Goal: Transaction & Acquisition: Download file/media

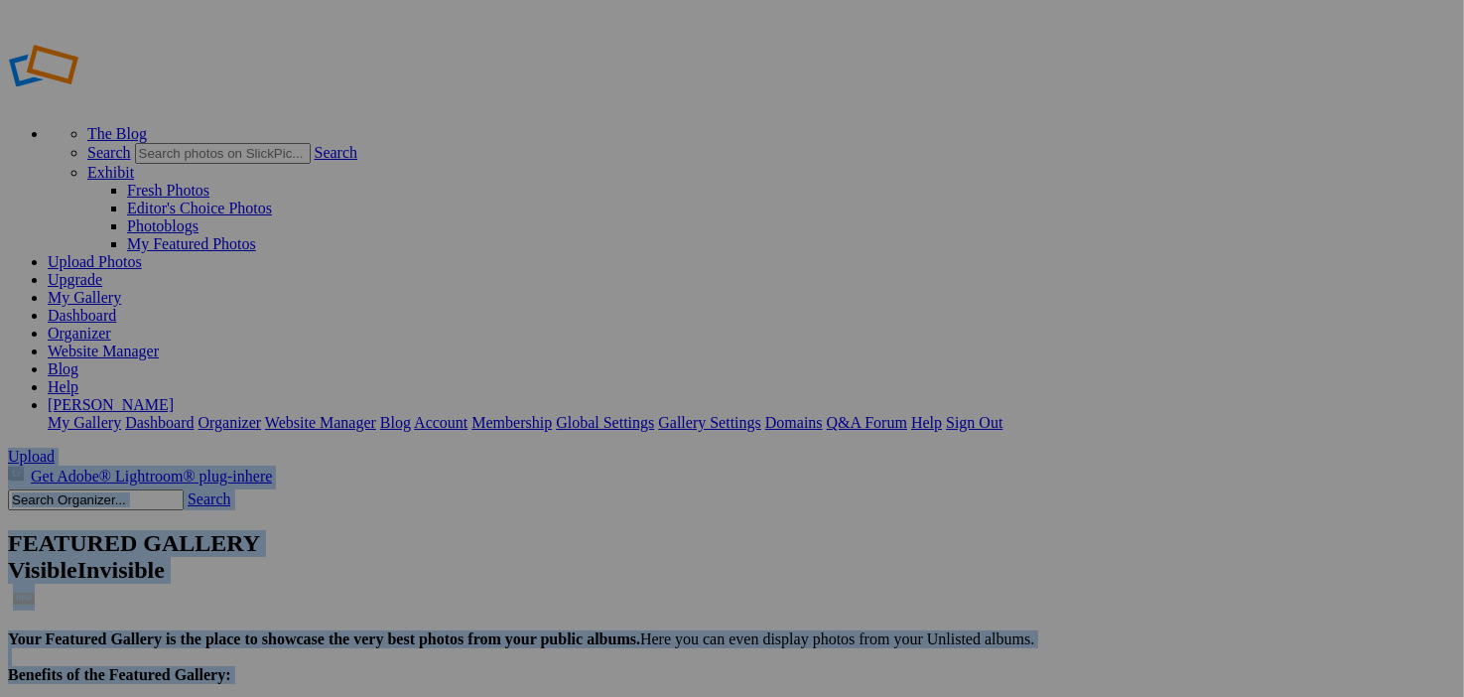
drag, startPoint x: 1463, startPoint y: 174, endPoint x: 1478, endPoint y: 227, distance: 55.6
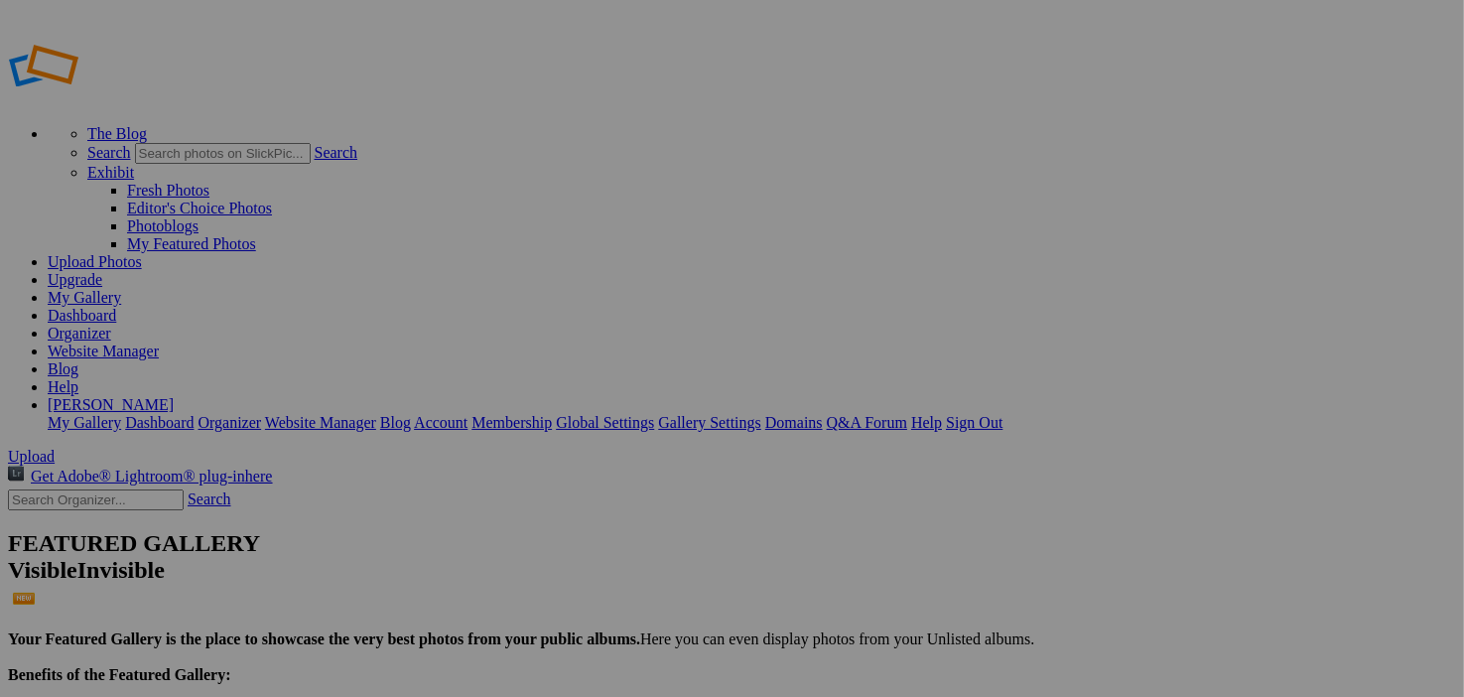
drag, startPoint x: 1478, startPoint y: 227, endPoint x: 1433, endPoint y: 314, distance: 97.2
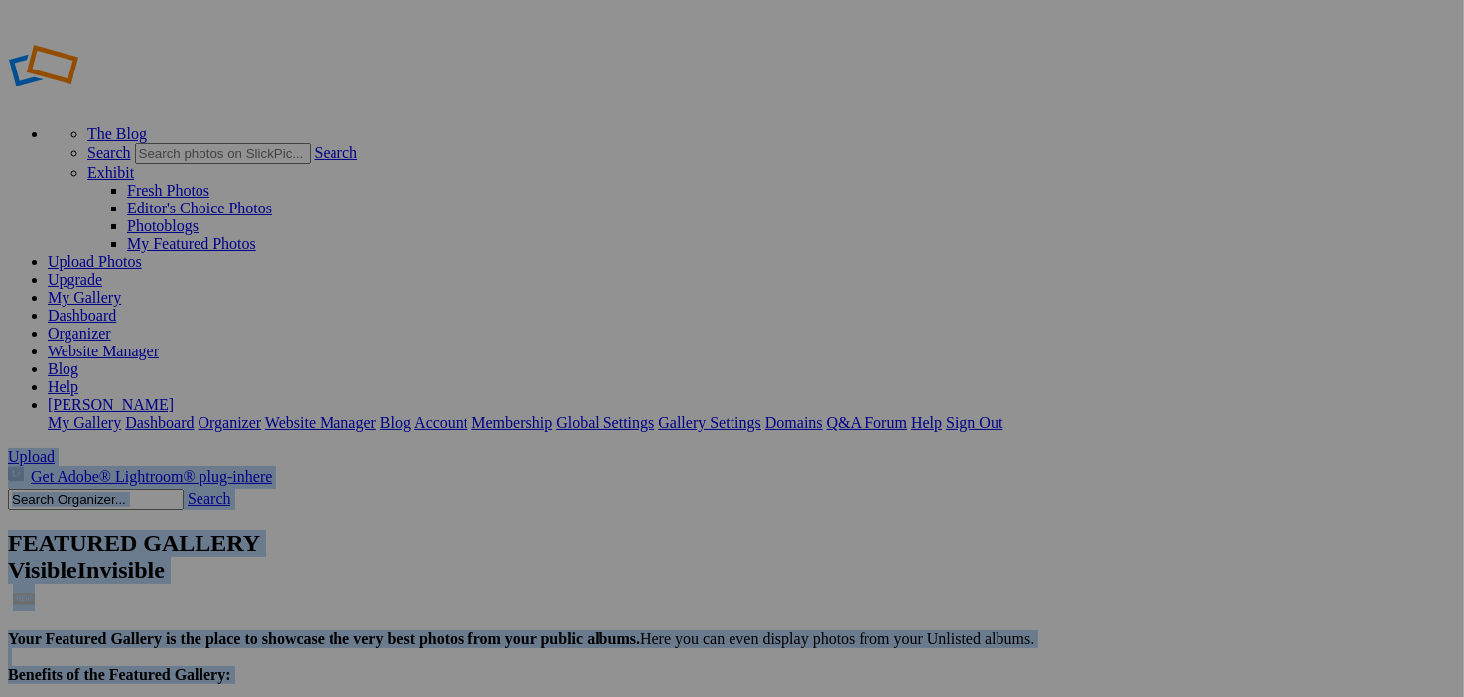
drag, startPoint x: 1463, startPoint y: 215, endPoint x: 1476, endPoint y: 248, distance: 35.2
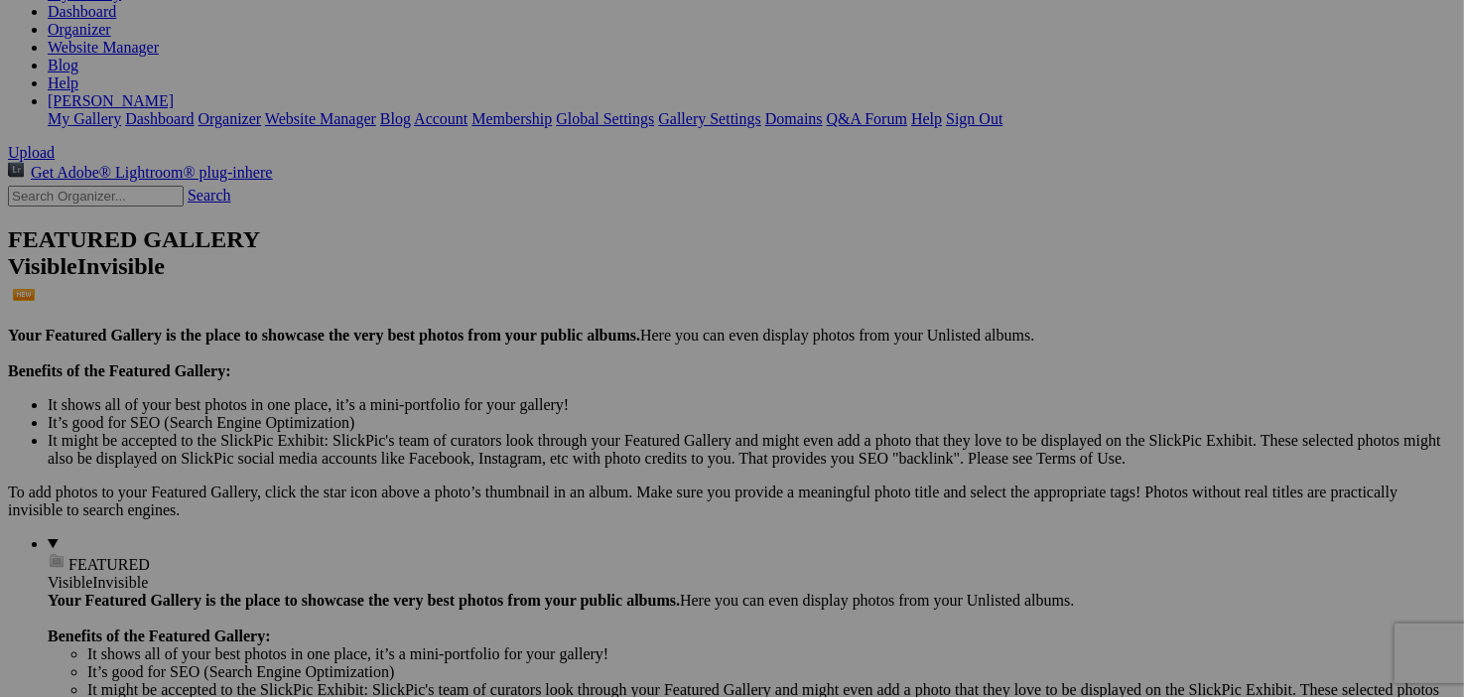
scroll to position [345, 0]
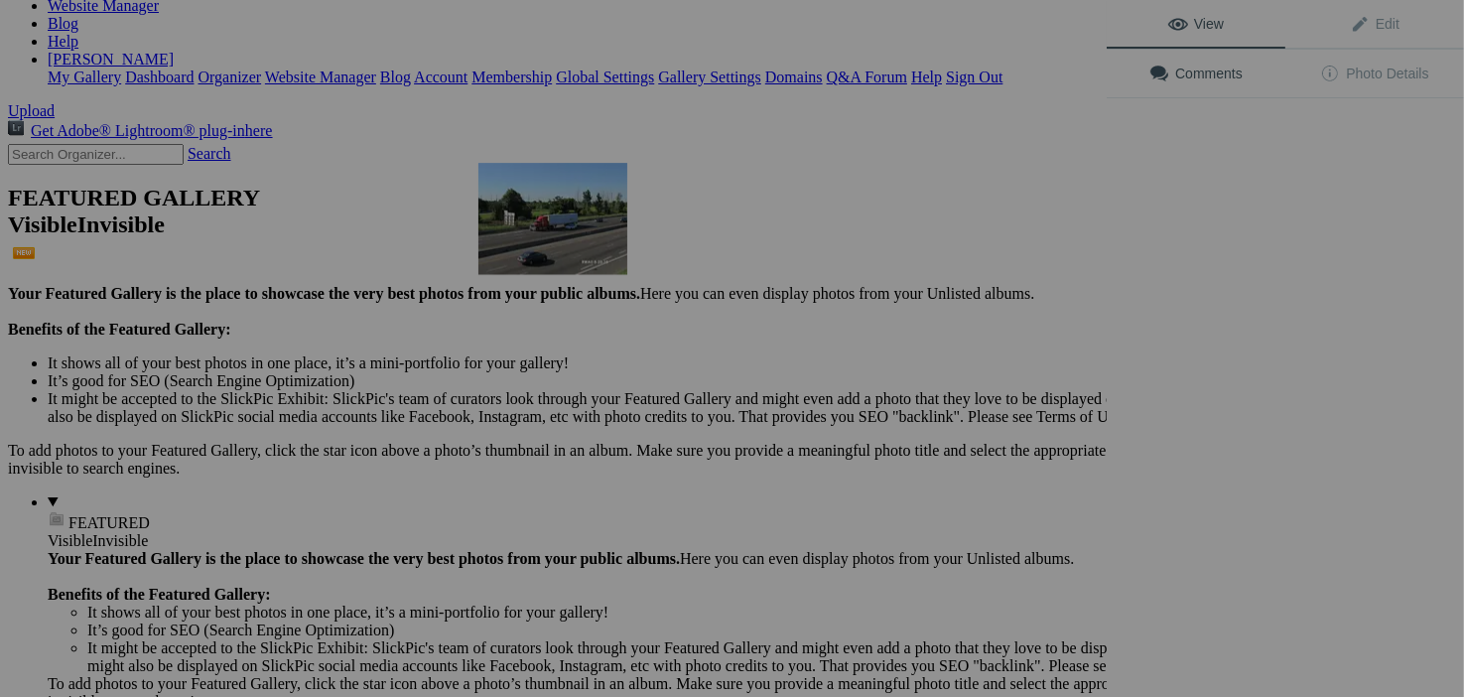
click at [568, 239] on img at bounding box center [552, 219] width 149 height 112
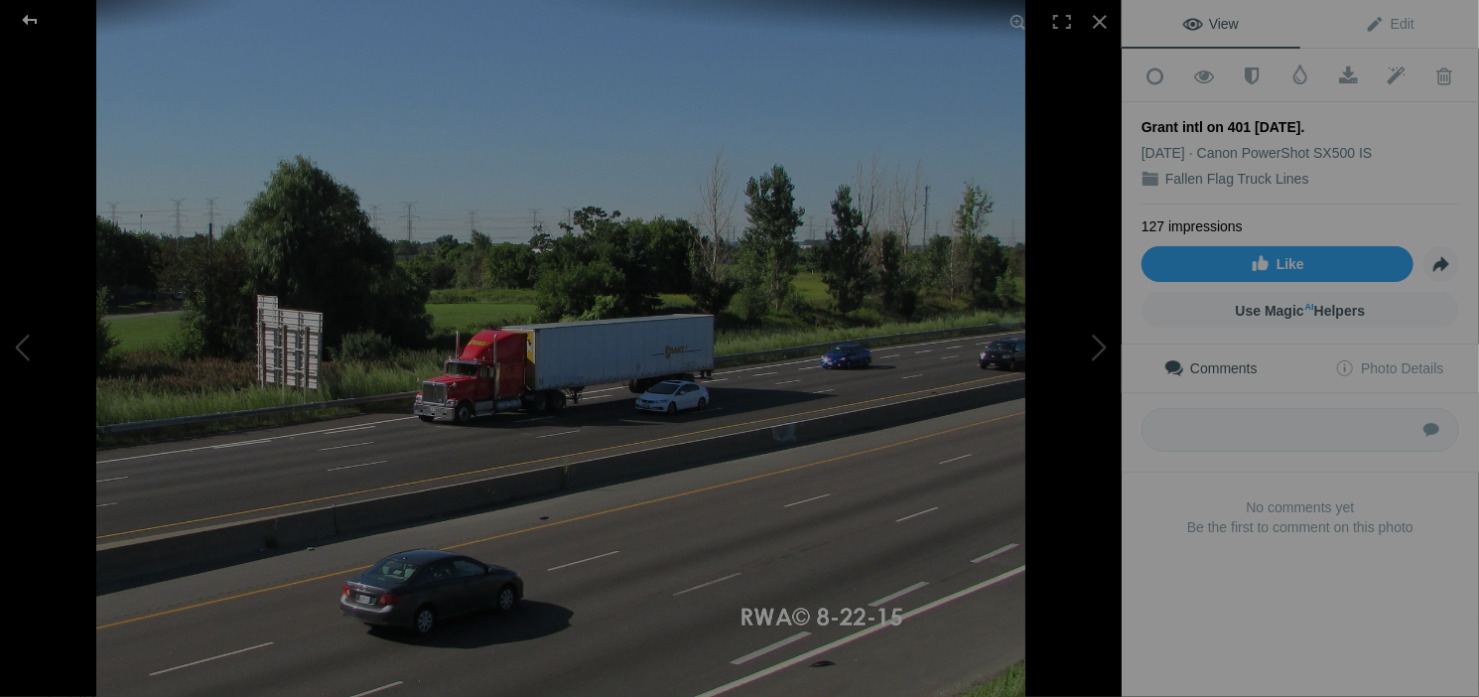
click at [22, 21] on div at bounding box center [29, 20] width 71 height 40
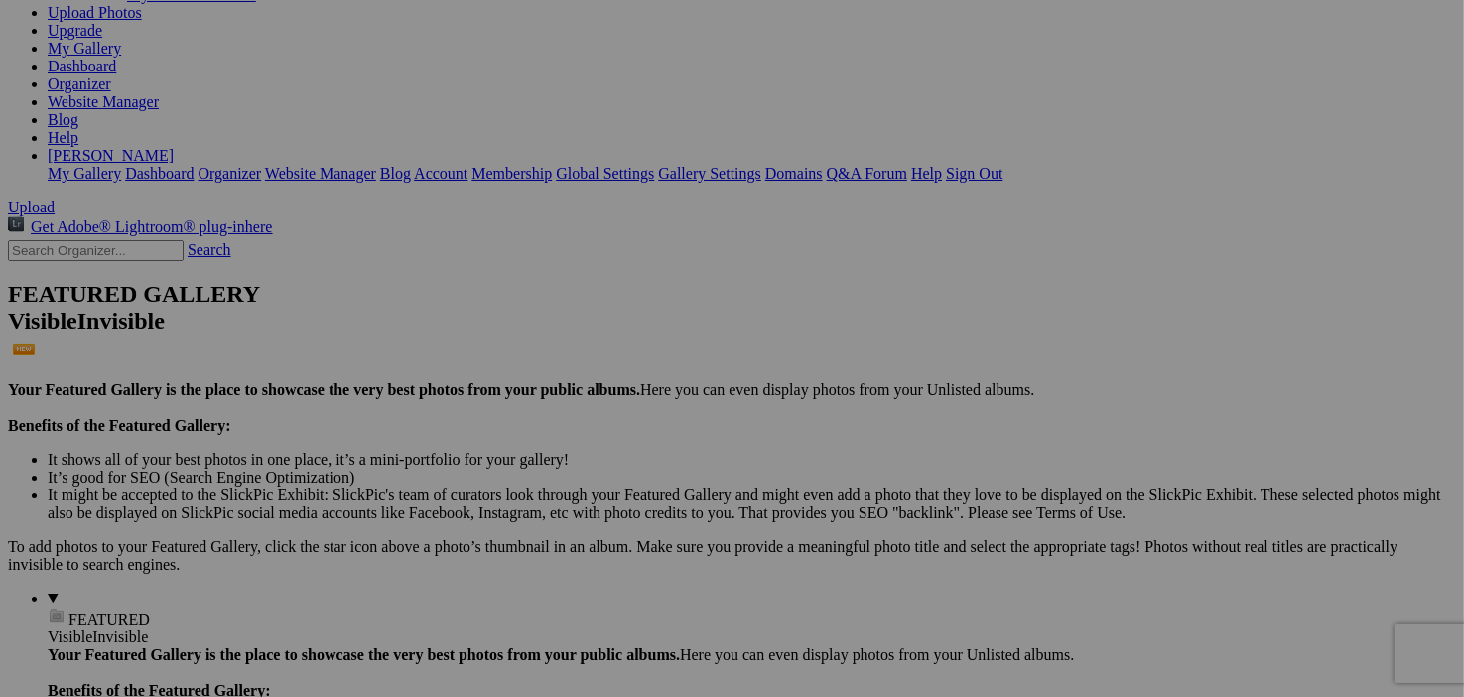
scroll to position [287, 0]
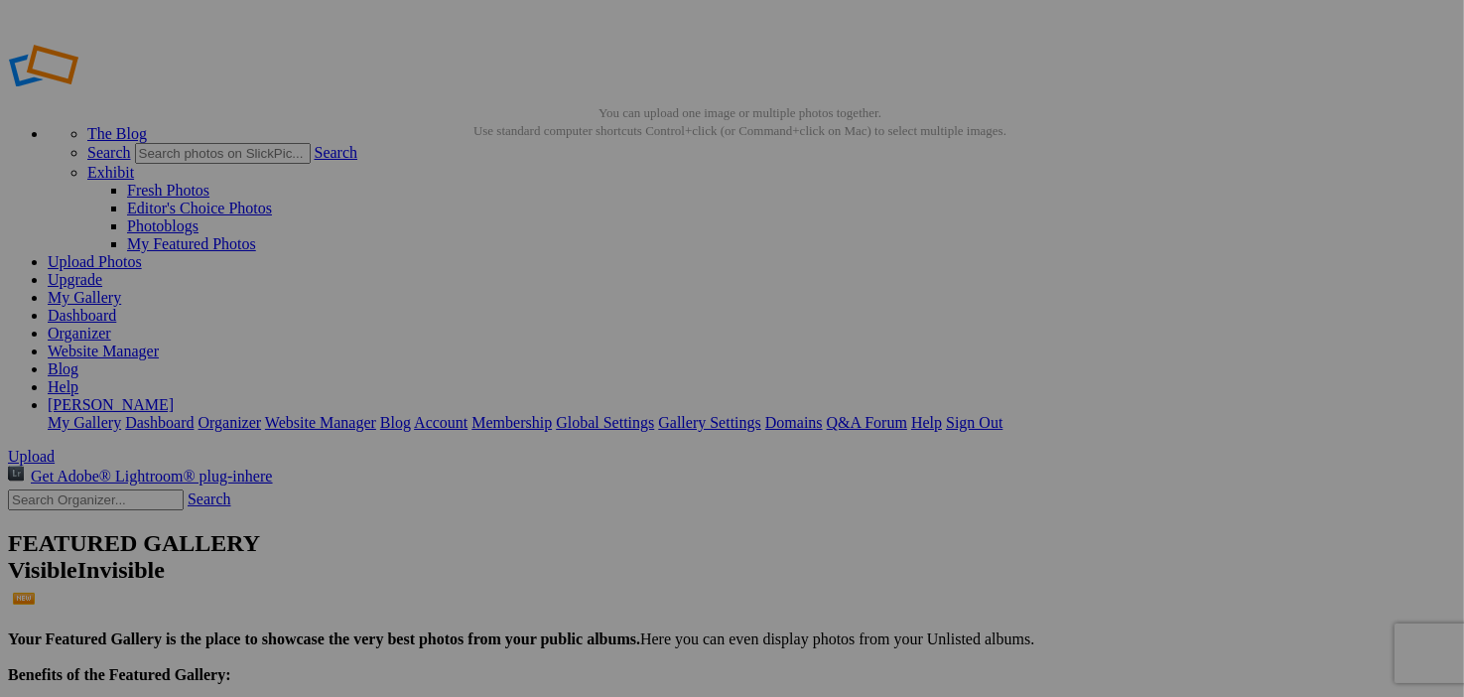
click at [560, 320] on img at bounding box center [552, 296] width 149 height 88
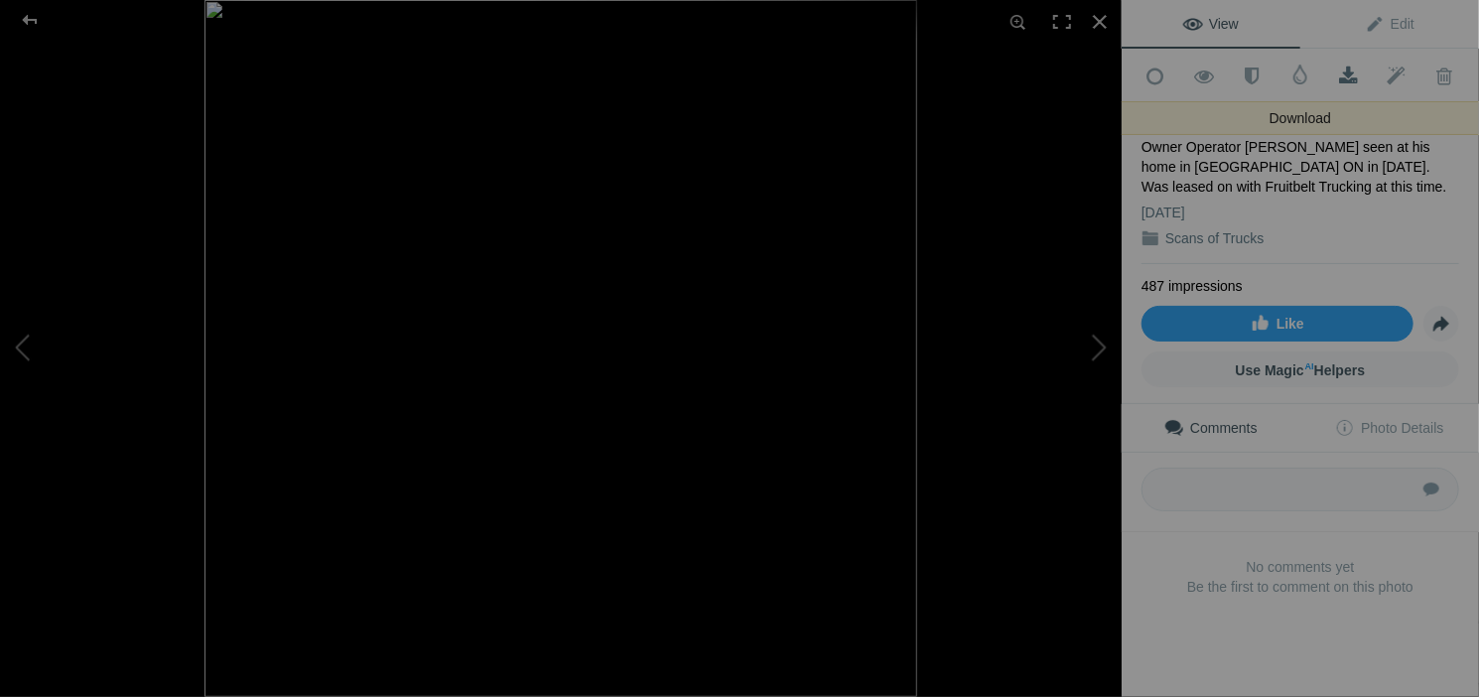
click at [1339, 67] on span at bounding box center [1348, 77] width 49 height 20
